Goal: Find specific page/section: Find specific page/section

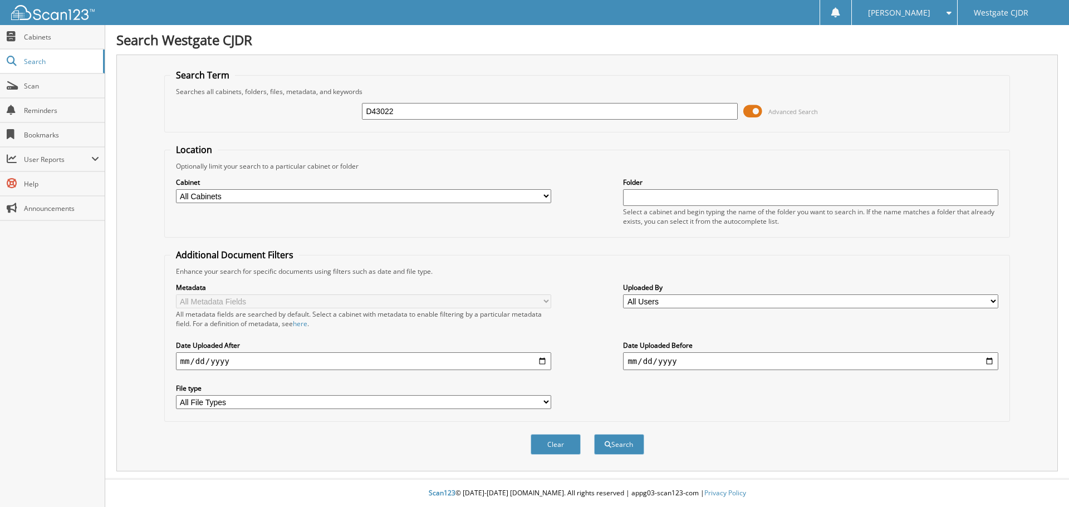
type input "D43022"
click at [594, 434] on button "Search" at bounding box center [619, 444] width 50 height 21
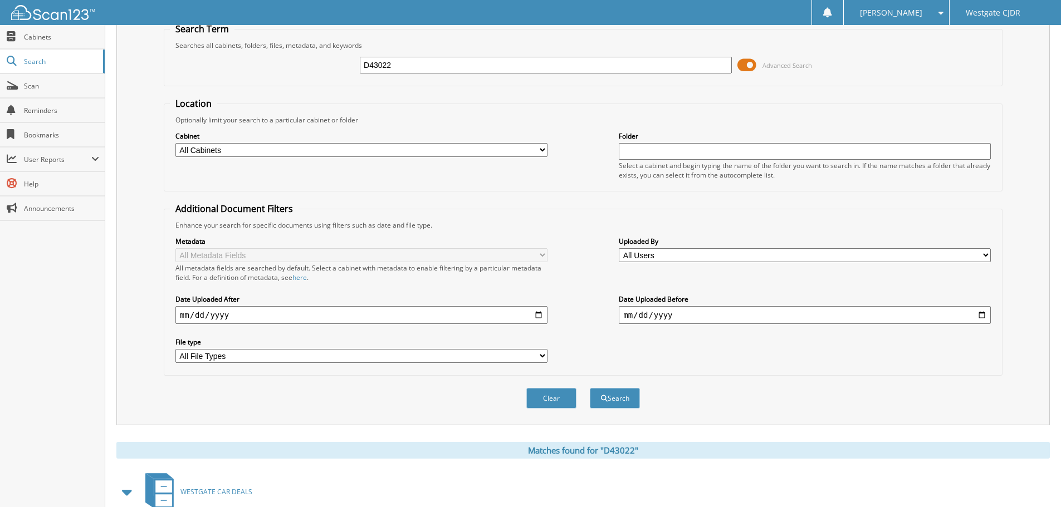
scroll to position [159, 0]
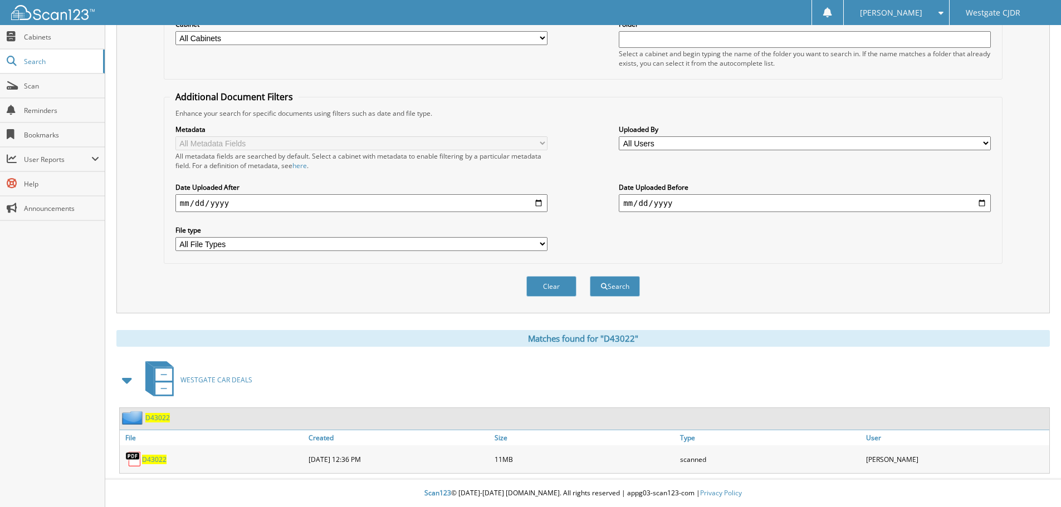
click at [156, 461] on span "D43022" at bounding box center [154, 459] width 24 height 9
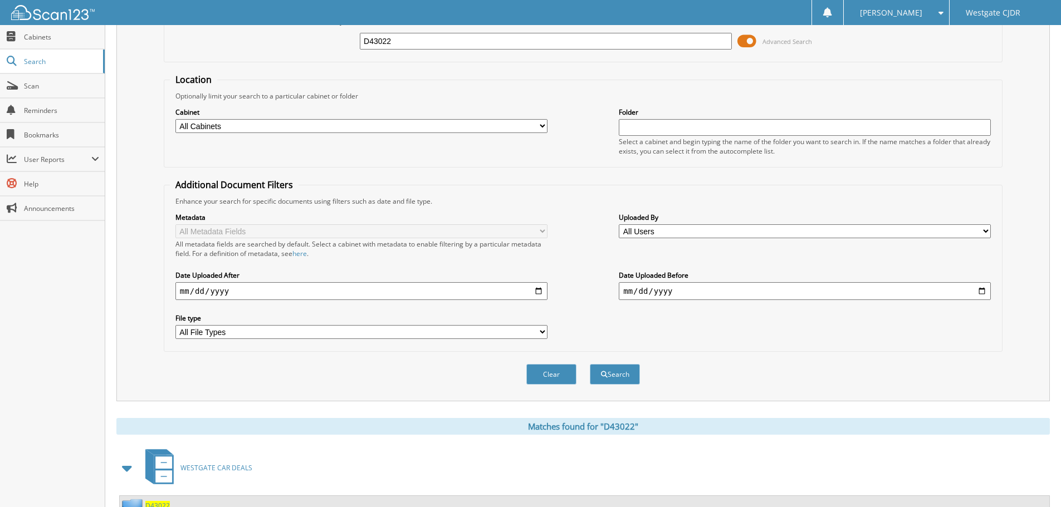
scroll to position [0, 0]
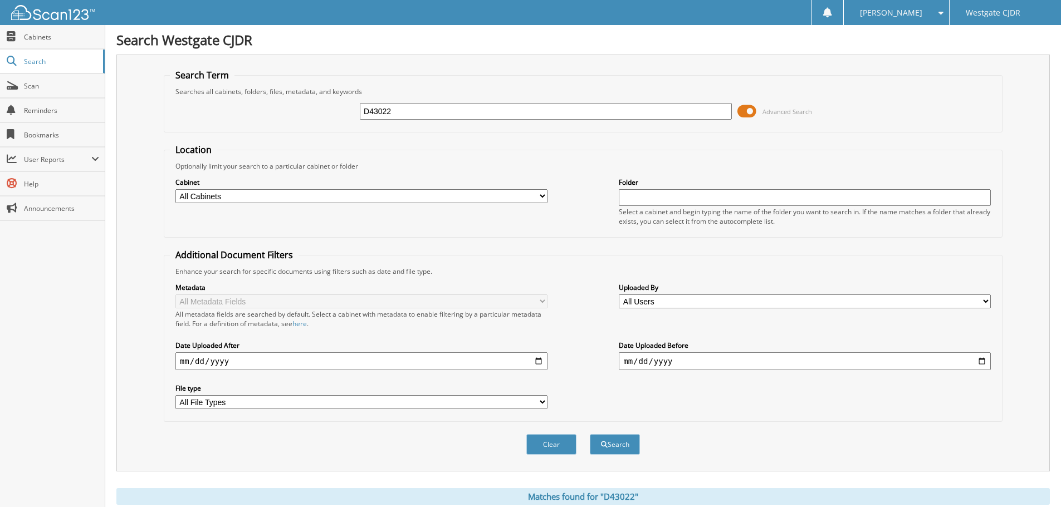
drag, startPoint x: 354, startPoint y: 116, endPoint x: 311, endPoint y: 111, distance: 43.2
click at [311, 111] on div "D43022 Advanced Search" at bounding box center [583, 111] width 826 height 30
type input "31660P"
click at [590, 434] on button "Search" at bounding box center [615, 444] width 50 height 21
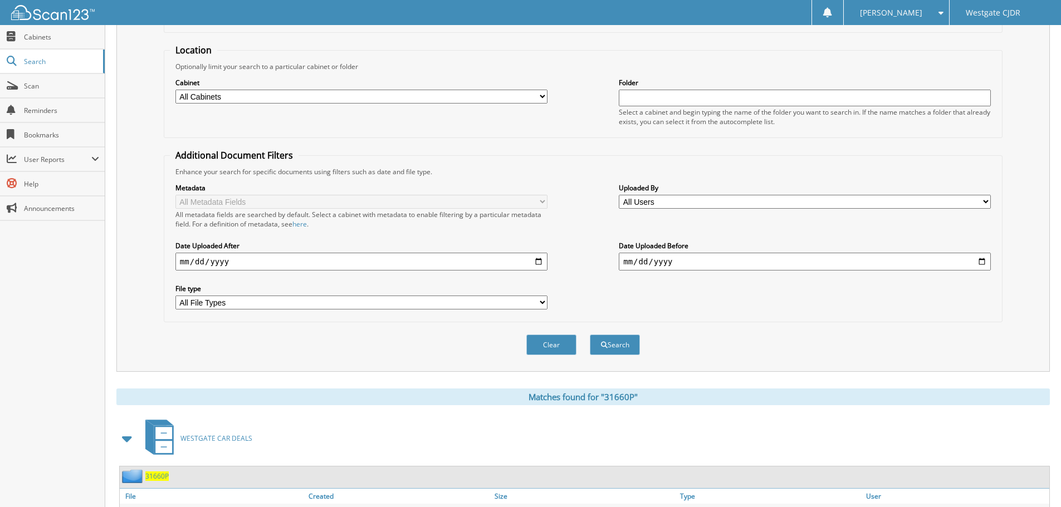
scroll to position [187, 0]
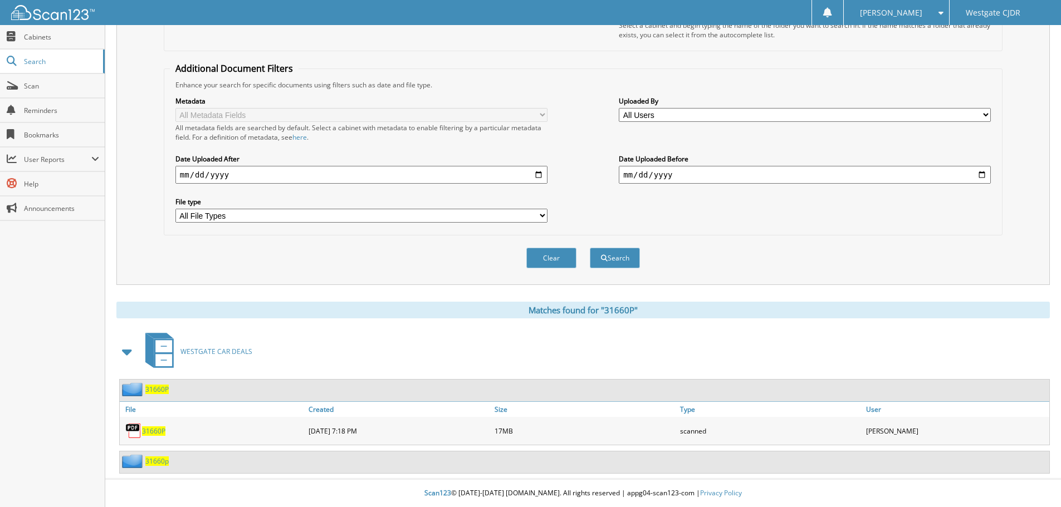
click at [150, 431] on span "31660P" at bounding box center [153, 430] width 23 height 9
